Goal: Navigation & Orientation: Find specific page/section

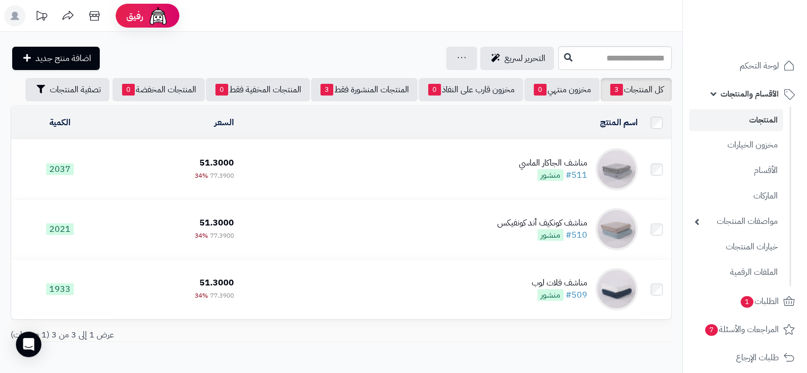
click at [770, 122] on link "المنتجات" at bounding box center [736, 120] width 94 height 22
click at [757, 149] on link "مخزون الخيارات" at bounding box center [736, 145] width 94 height 22
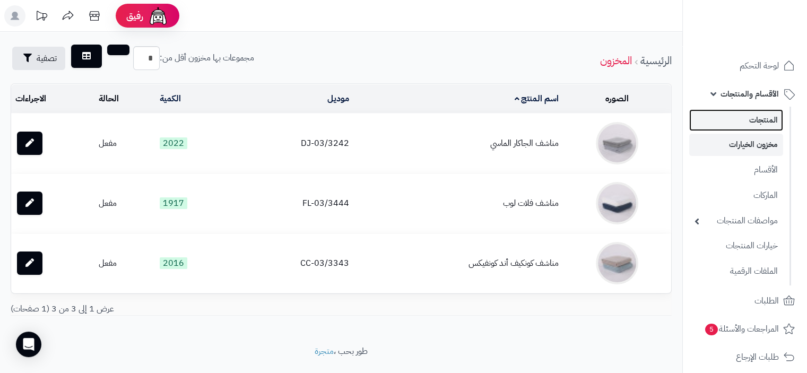
click at [764, 123] on link "المنتجات" at bounding box center [736, 120] width 94 height 22
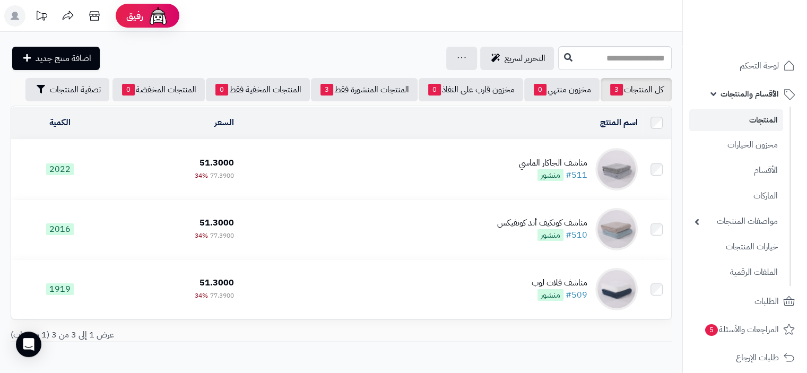
click at [750, 94] on span "الأقسام والمنتجات" at bounding box center [750, 94] width 58 height 15
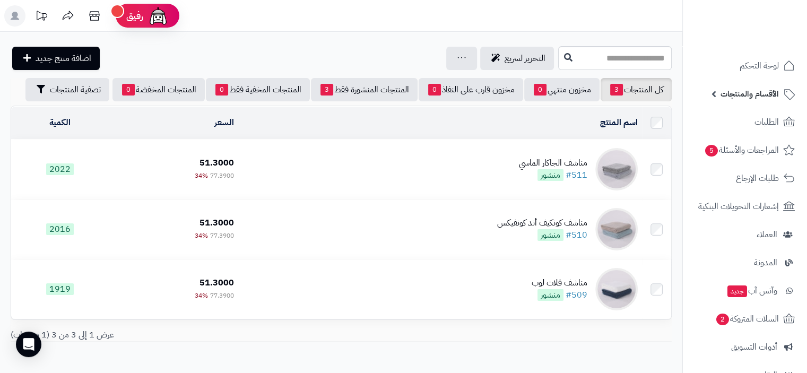
click at [750, 94] on span "الأقسام والمنتجات" at bounding box center [750, 94] width 58 height 15
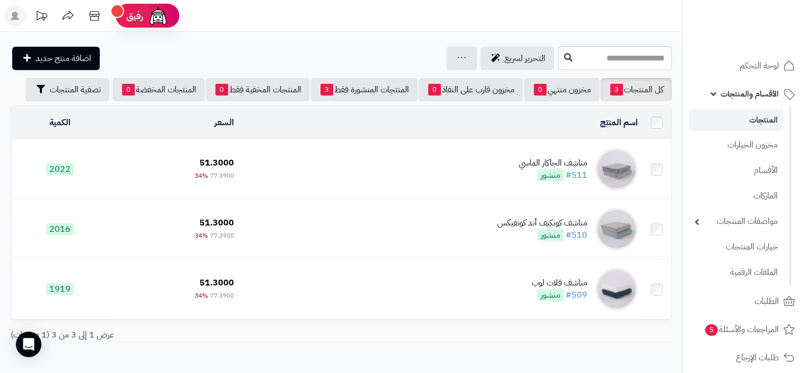
click at [766, 120] on link "المنتجات" at bounding box center [736, 120] width 94 height 22
